Goal: Browse casually

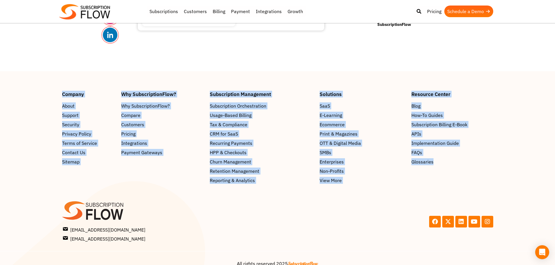
drag, startPoint x: 123, startPoint y: 88, endPoint x: 446, endPoint y: 156, distance: 330.1
click at [446, 156] on footer "Company About Support Security Privacy Policy Terms of Service Contact Us Sitem…" at bounding box center [277, 173] width 555 height 205
click at [183, 71] on footer "Company About Support Security Privacy Policy Terms of Service Contact Us Sitem…" at bounding box center [277, 173] width 555 height 205
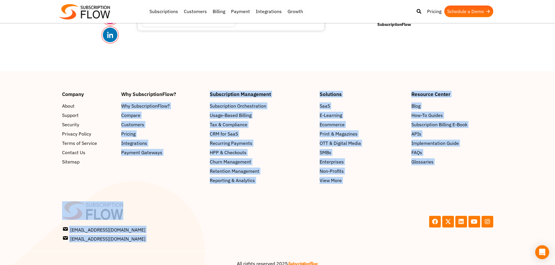
drag, startPoint x: 206, startPoint y: 80, endPoint x: 286, endPoint y: 184, distance: 131.5
click at [286, 184] on footer "Company About Support Security Privacy Policy Terms of Service Contact Us Sitem…" at bounding box center [277, 173] width 555 height 205
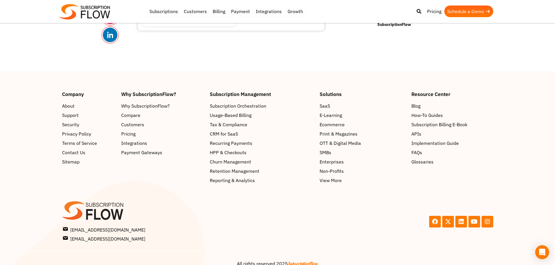
click at [28, 71] on footer "Company About Support Security Privacy Policy Terms of Service Contact Us Sitem…" at bounding box center [277, 173] width 555 height 205
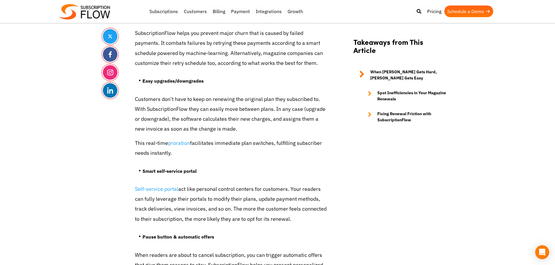
scroll to position [1611, 0]
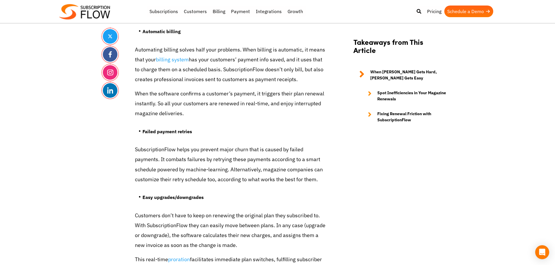
click at [159, 97] on p "When the software confirms a customer’s payment, it triggers their plan renewal…" at bounding box center [231, 104] width 192 height 30
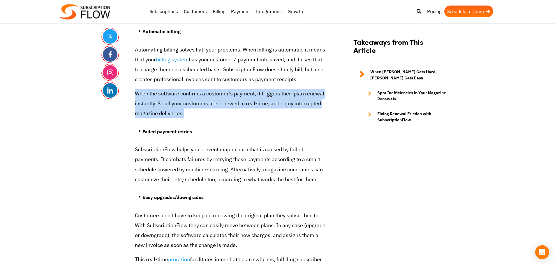
click at [159, 97] on p "When the software confirms a customer’s payment, it triggers their plan renewal…" at bounding box center [231, 104] width 192 height 30
click at [163, 95] on p "When the software confirms a customer’s payment, it triggers their plan renewal…" at bounding box center [231, 104] width 192 height 30
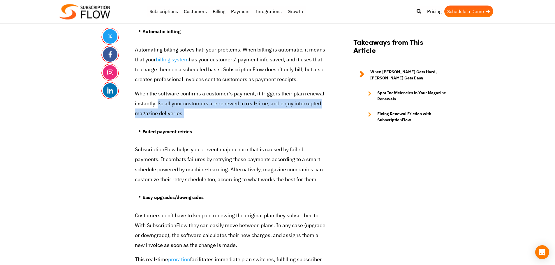
drag, startPoint x: 157, startPoint y: 93, endPoint x: 188, endPoint y: 101, distance: 31.4
click at [188, 101] on p "When the software confirms a customer’s payment, it triggers their plan renewal…" at bounding box center [231, 104] width 192 height 30
click at [174, 96] on p "When the software confirms a customer’s payment, it triggers their plan renewal…" at bounding box center [231, 104] width 192 height 30
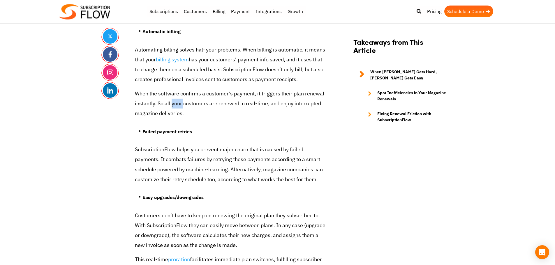
click at [174, 96] on p "When the software confirms a customer’s payment, it triggers their plan renewal…" at bounding box center [231, 104] width 192 height 30
click at [188, 89] on p "When the software confirms a customer’s payment, it triggers their plan renewal…" at bounding box center [231, 104] width 192 height 30
drag, startPoint x: 31, startPoint y: 182, endPoint x: 42, endPoint y: 178, distance: 11.4
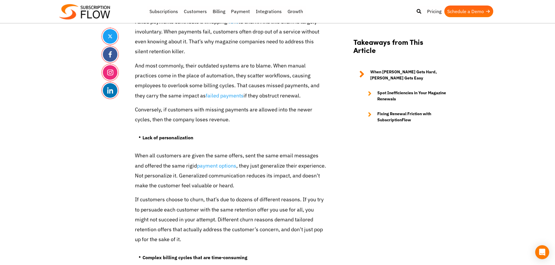
scroll to position [0, 0]
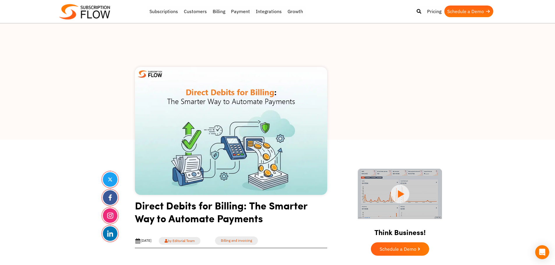
click at [67, 9] on img at bounding box center [84, 11] width 51 height 15
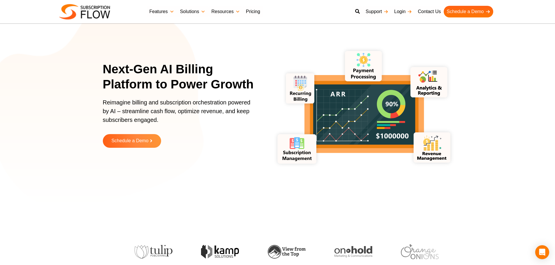
drag, startPoint x: 487, startPoint y: 98, endPoint x: 481, endPoint y: 68, distance: 30.9
click at [487, 97] on section "Next-Gen AI Billing Platform to Power Growth Reimagine billing and subscription…" at bounding box center [277, 109] width 555 height 189
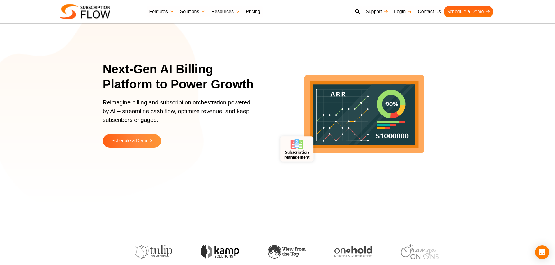
drag, startPoint x: 455, startPoint y: 52, endPoint x: 469, endPoint y: 1, distance: 52.6
click at [456, 49] on icon "lottie-animation-container" at bounding box center [363, 109] width 189 height 189
